Goal: Navigation & Orientation: Understand site structure

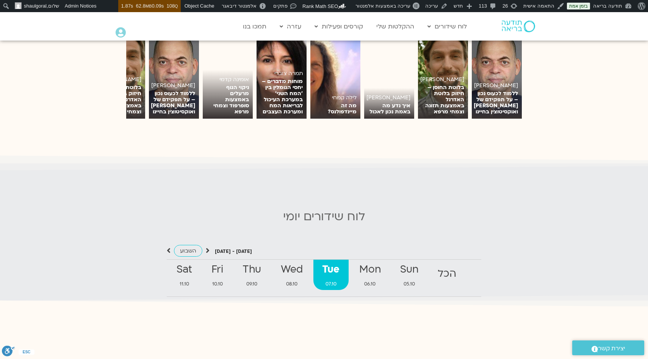
scroll to position [591, 0]
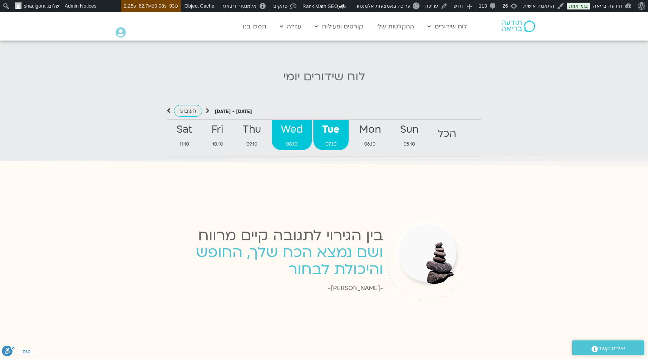
click at [298, 130] on strong "Wed" at bounding box center [292, 129] width 40 height 17
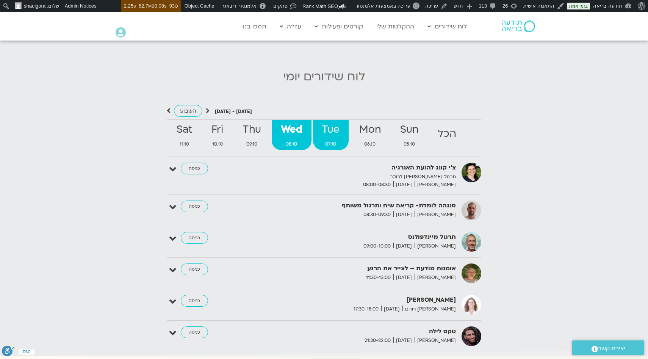
click at [333, 128] on strong "Tue" at bounding box center [331, 129] width 36 height 17
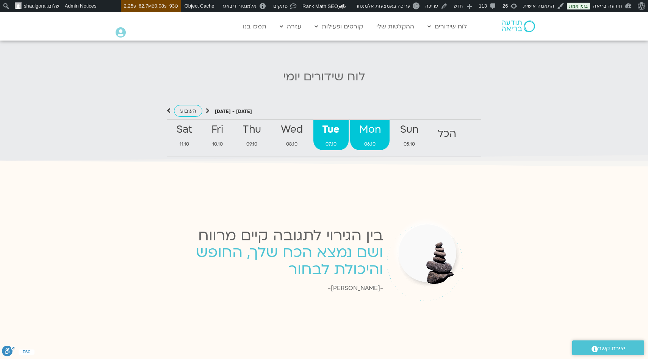
click at [369, 129] on strong "Mon" at bounding box center [369, 129] width 39 height 17
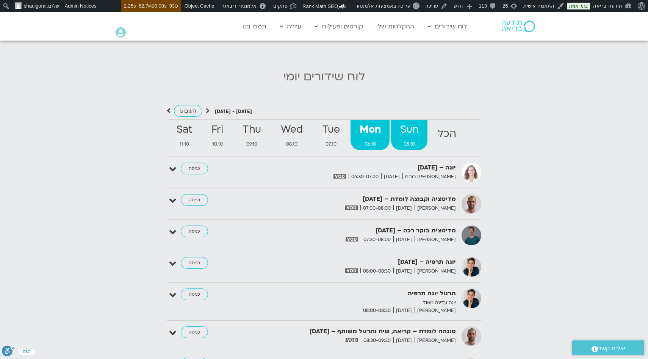
click at [417, 131] on strong "Sun" at bounding box center [409, 129] width 36 height 17
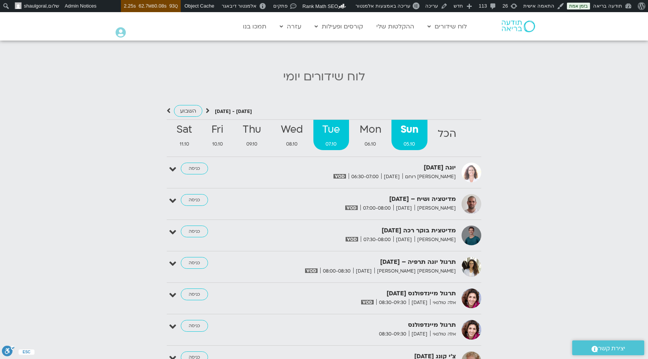
click at [322, 131] on strong "Tue" at bounding box center [332, 129] width 36 height 17
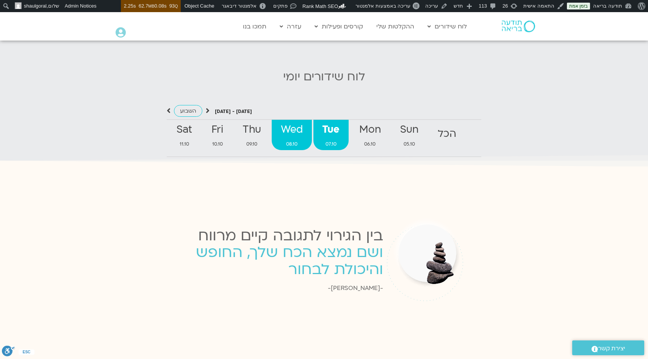
click at [286, 124] on strong "Wed" at bounding box center [292, 129] width 40 height 17
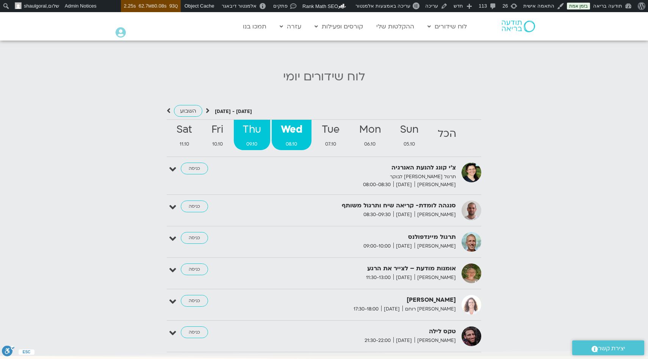
click at [248, 124] on strong "Thu" at bounding box center [252, 129] width 36 height 17
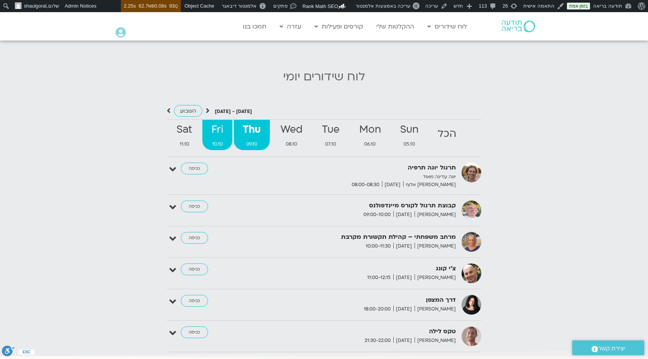
click at [209, 123] on strong "Fri" at bounding box center [217, 129] width 30 height 17
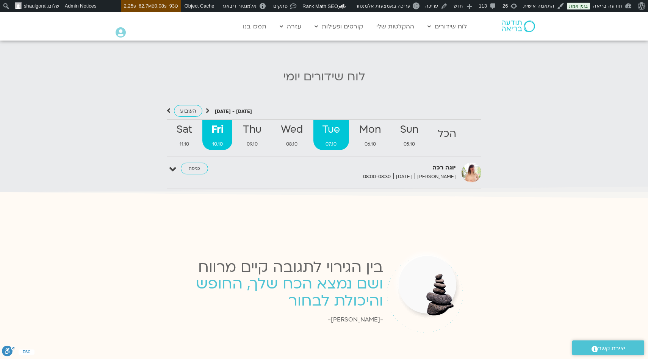
click at [325, 121] on strong "Tue" at bounding box center [332, 129] width 36 height 17
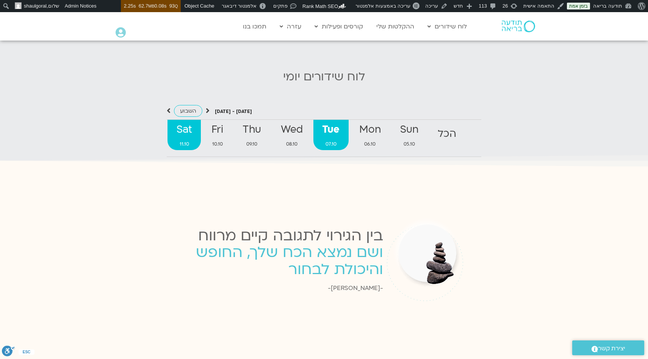
click at [186, 123] on strong "Sat" at bounding box center [184, 129] width 33 height 17
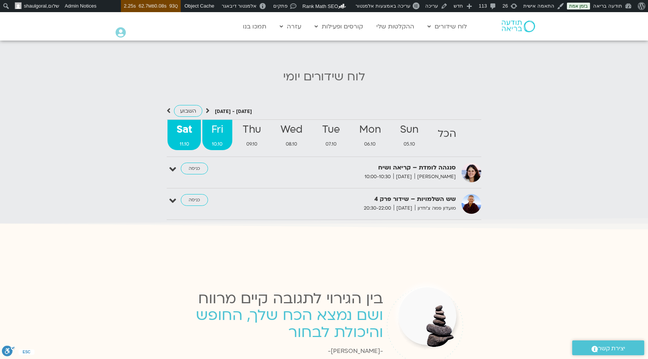
click at [217, 123] on strong "Fri" at bounding box center [217, 129] width 30 height 17
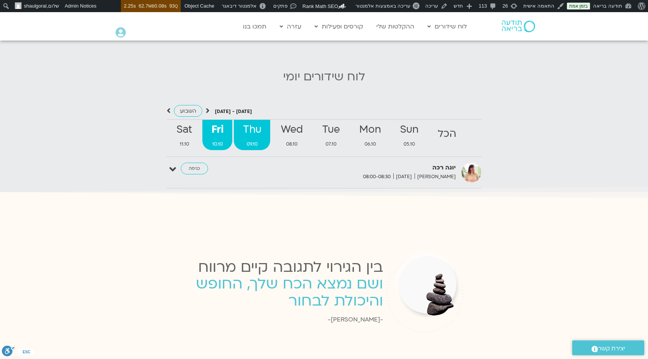
click at [255, 129] on strong "Thu" at bounding box center [252, 129] width 36 height 17
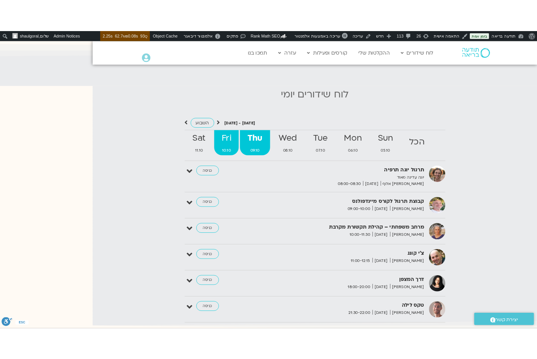
scroll to position [732, 0]
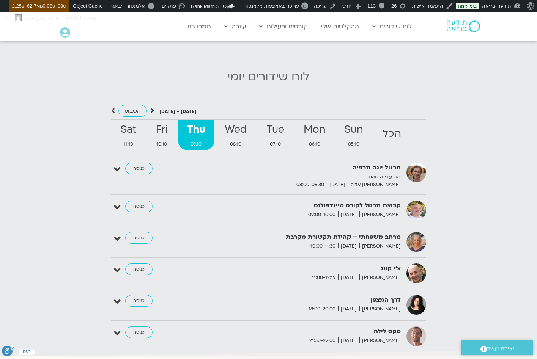
click at [151, 107] on icon at bounding box center [152, 111] width 4 height 8
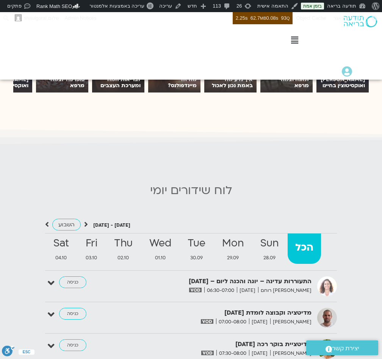
scroll to position [0, 0]
